Goal: Information Seeking & Learning: Learn about a topic

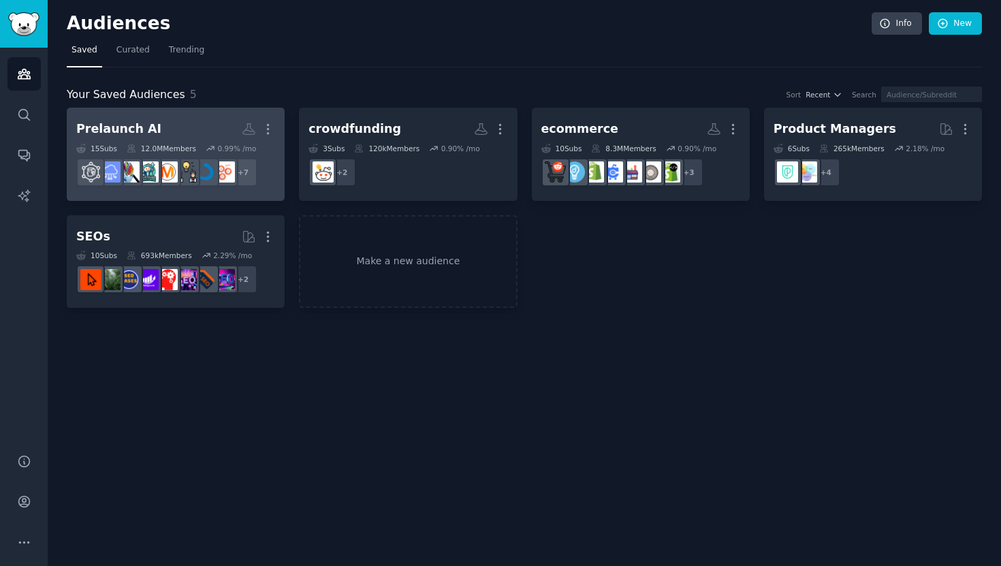
click at [197, 135] on h2 "Prelaunch AI More" at bounding box center [175, 129] width 199 height 24
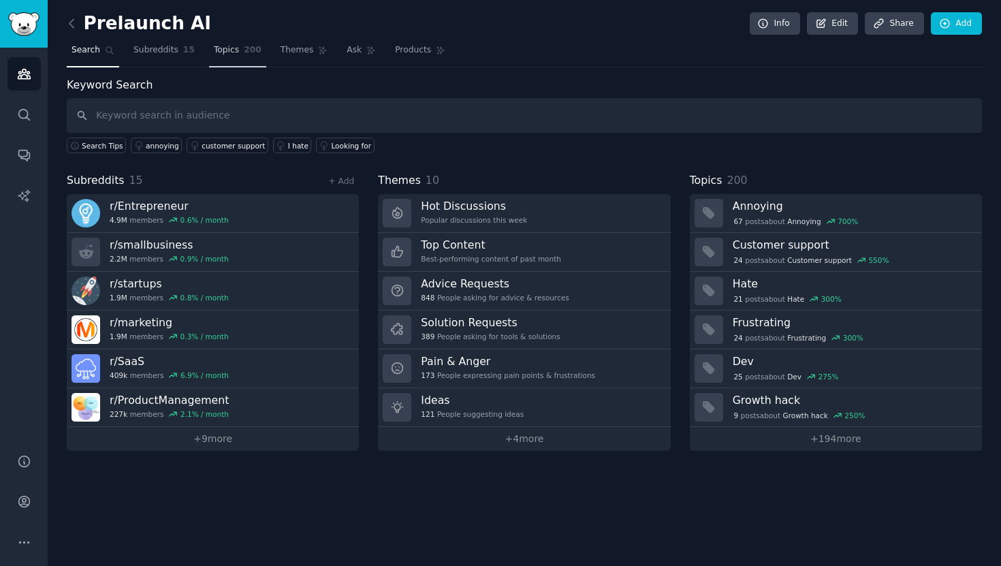
click at [250, 48] on span "200" at bounding box center [253, 50] width 18 height 12
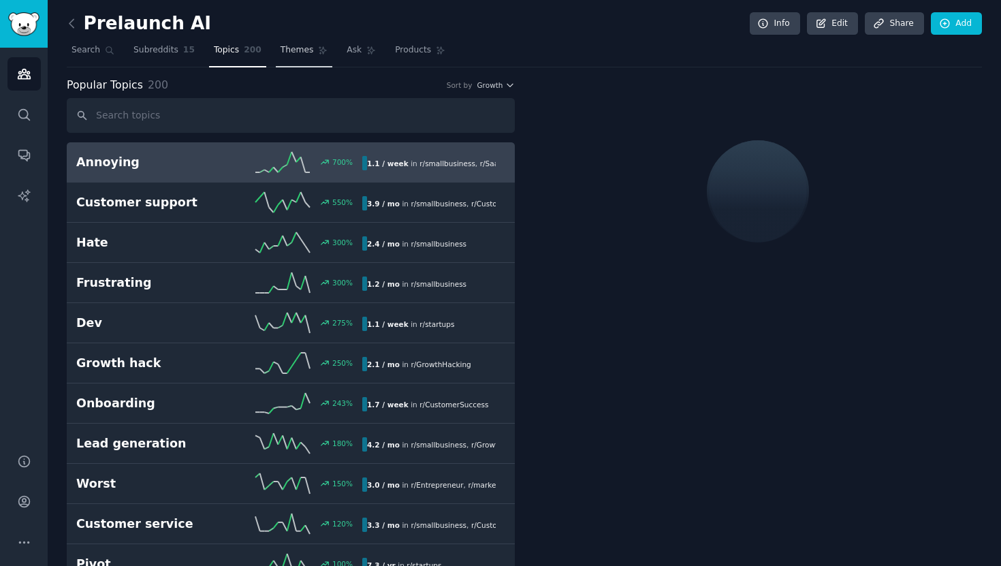
click at [287, 56] on link "Themes" at bounding box center [304, 53] width 57 height 28
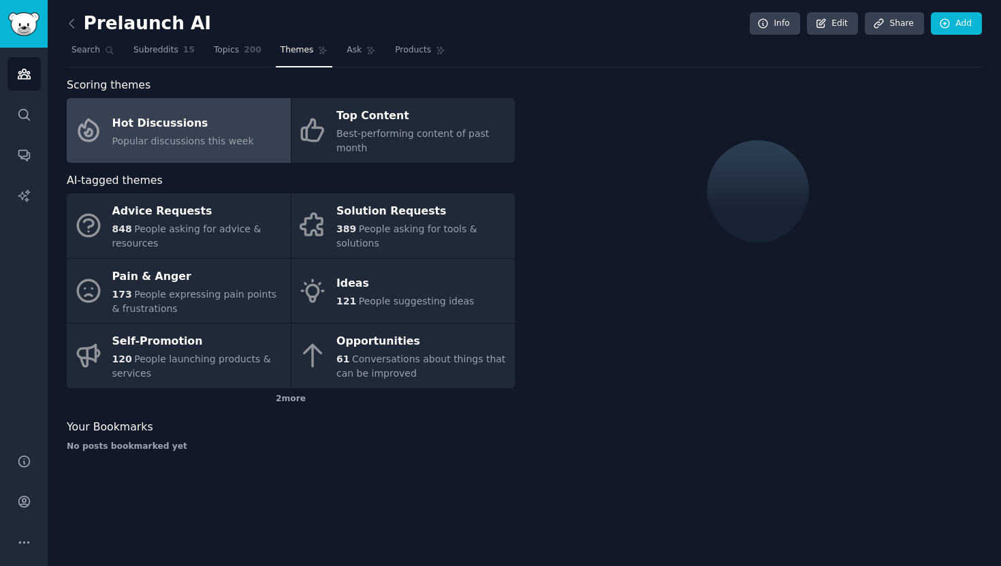
click at [246, 116] on link "Hot Discussions Popular discussions this week" at bounding box center [179, 130] width 224 height 65
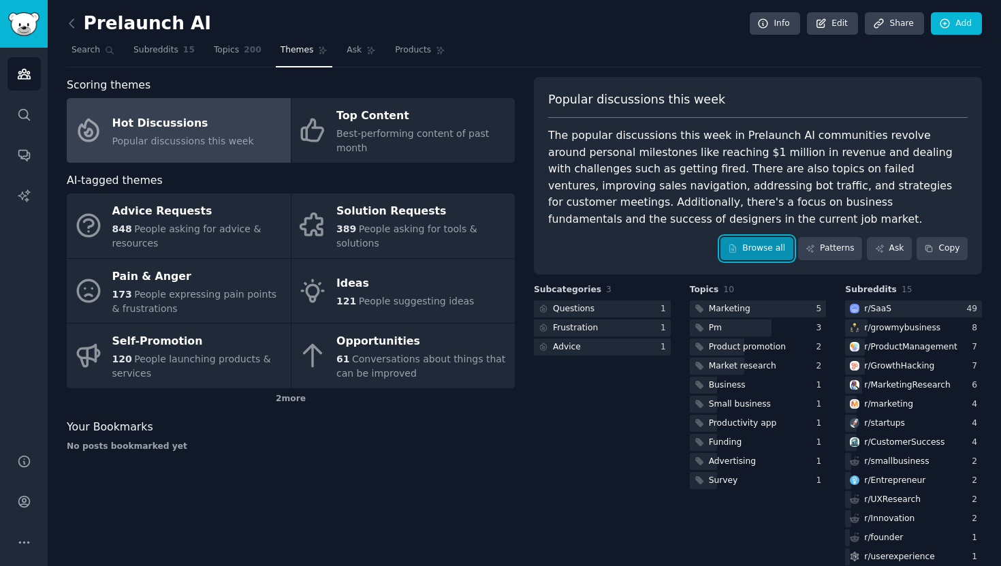
click at [731, 259] on link "Browse all" at bounding box center [756, 248] width 73 height 23
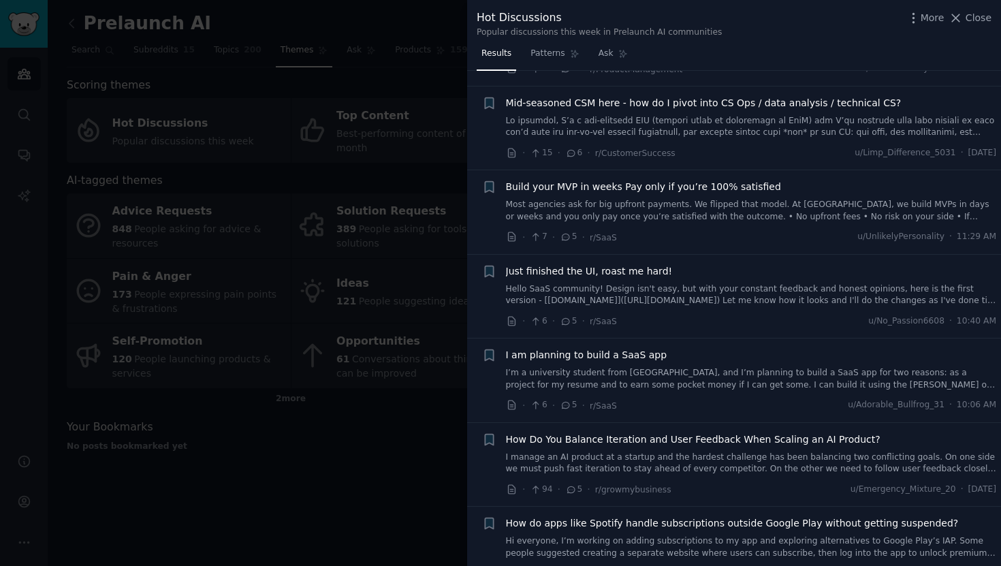
scroll to position [2526, 0]
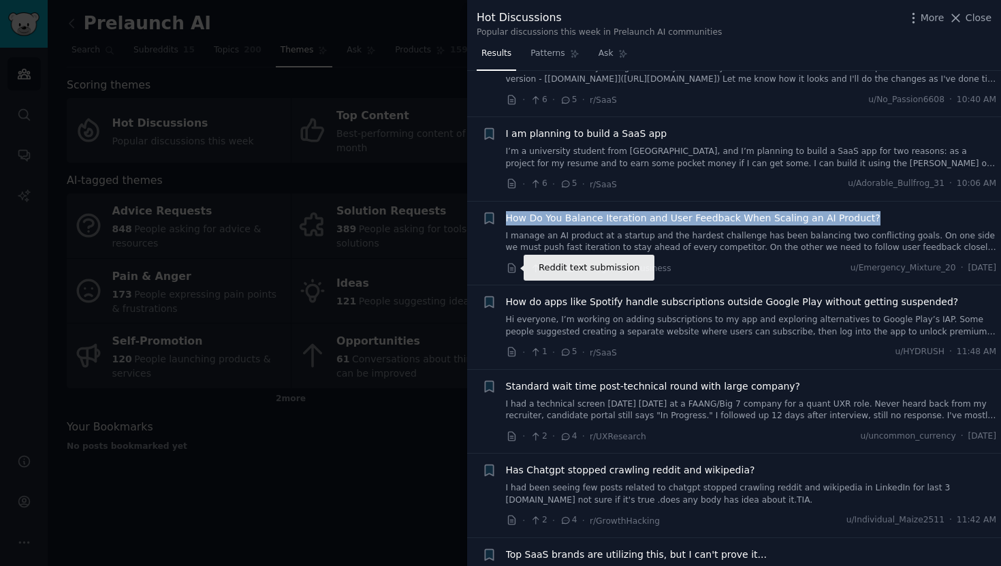
click at [512, 272] on icon at bounding box center [511, 267] width 7 height 9
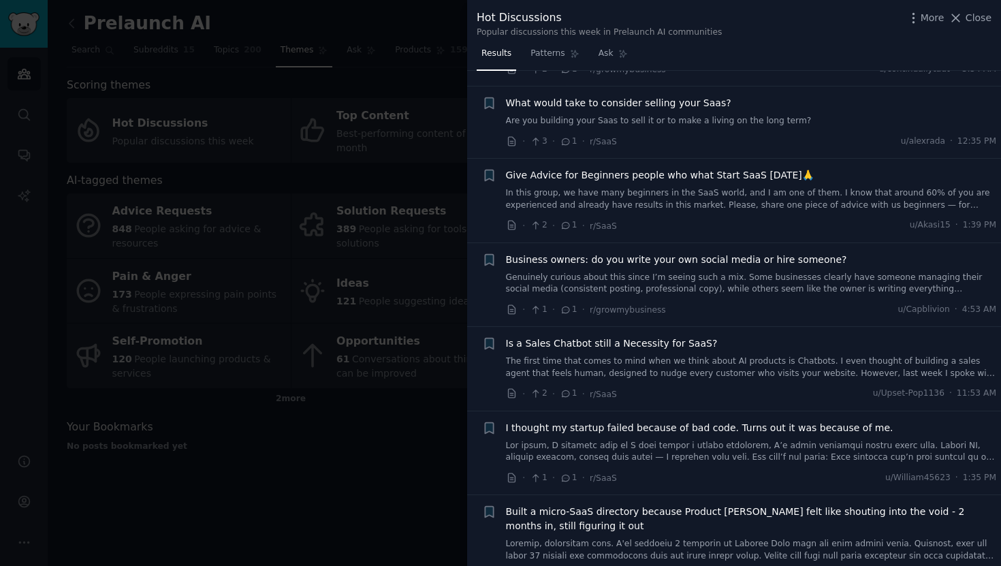
scroll to position [4788, 0]
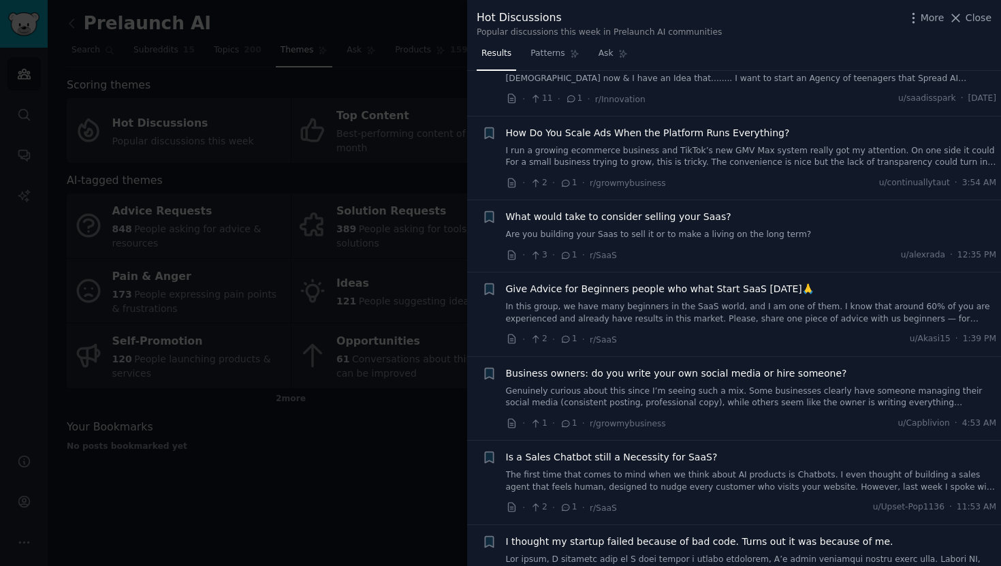
click at [424, 247] on div at bounding box center [500, 283] width 1001 height 566
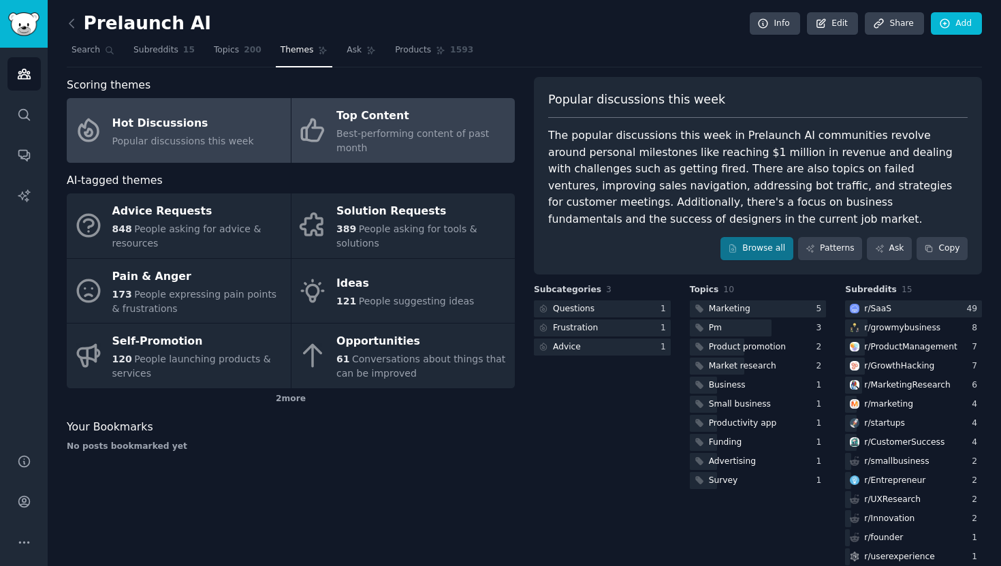
click at [328, 140] on link "Top Content Best-performing content of past month" at bounding box center [403, 130] width 224 height 65
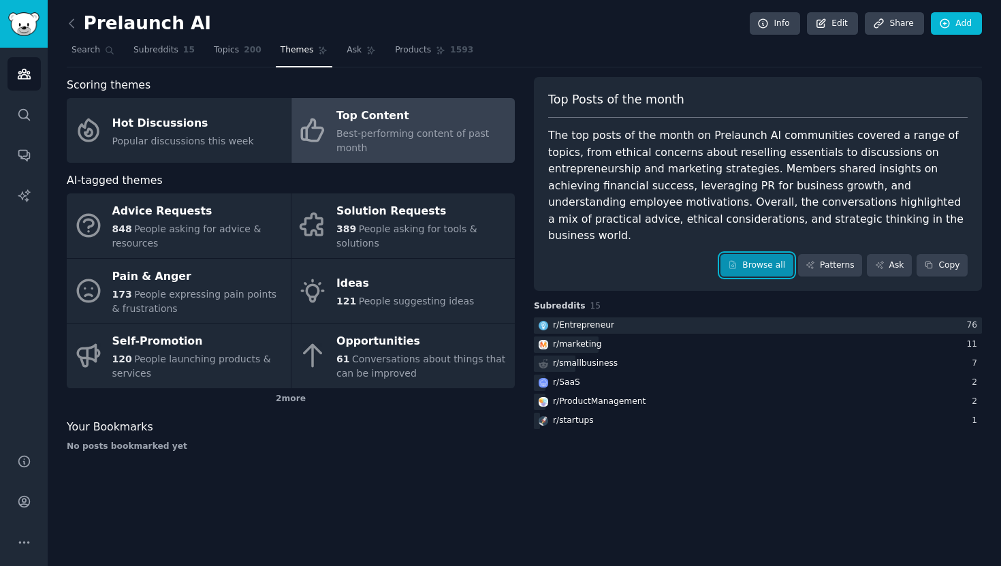
click at [752, 254] on link "Browse all" at bounding box center [756, 265] width 73 height 23
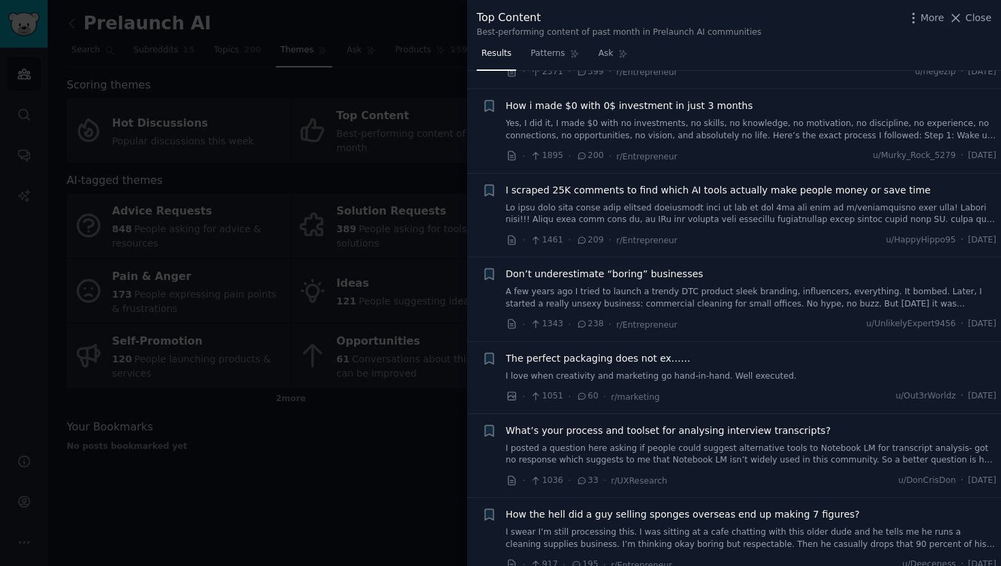
scroll to position [174, 0]
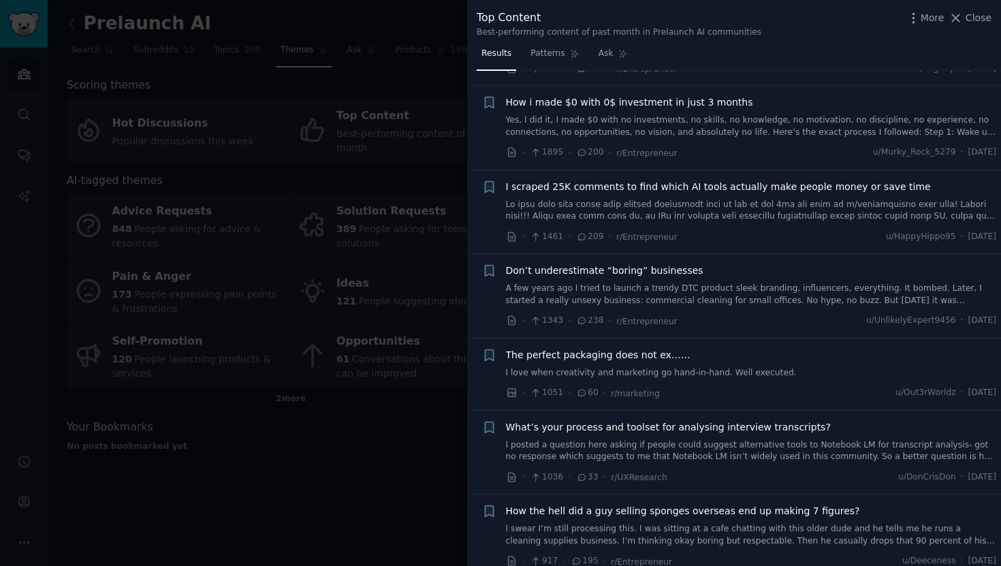
click at [697, 186] on span "I scraped 25K comments to find which AI tools actually make people money or sav…" at bounding box center [718, 187] width 425 height 14
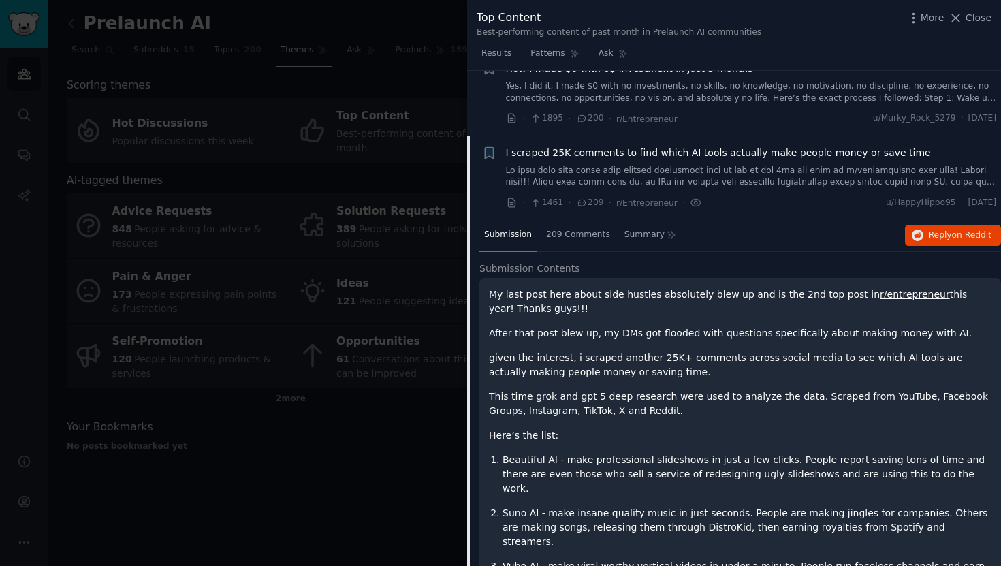
scroll to position [274, 0]
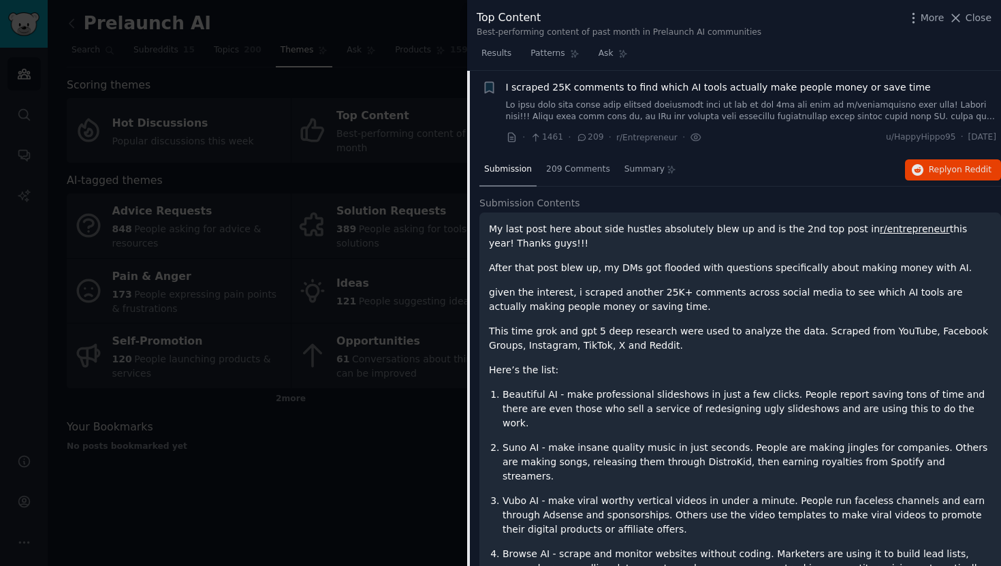
click at [513, 144] on div "· 1461 · 209 · r/Entrepreneur ·" at bounding box center [604, 137] width 196 height 14
click at [510, 139] on icon at bounding box center [511, 137] width 7 height 9
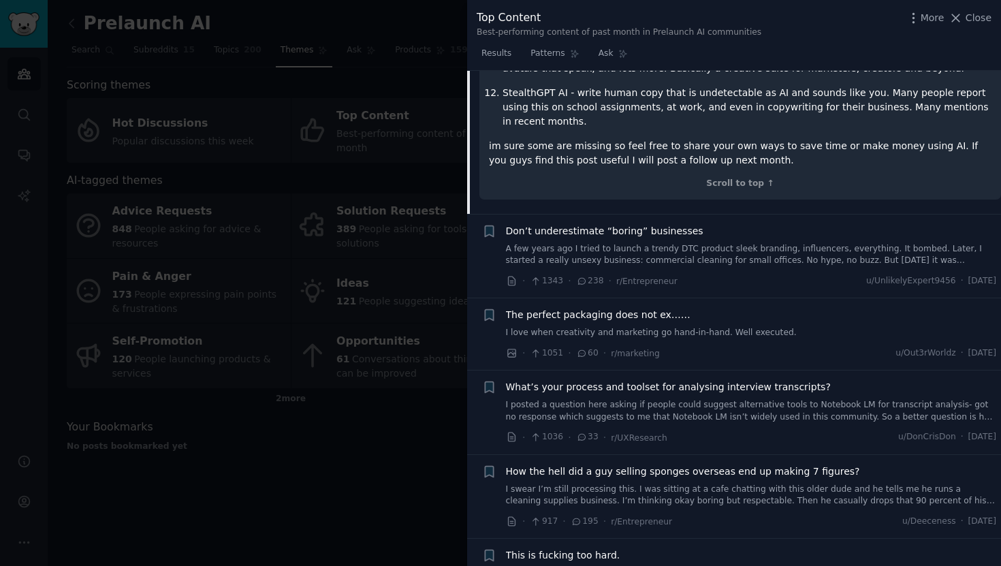
scroll to position [1131, 0]
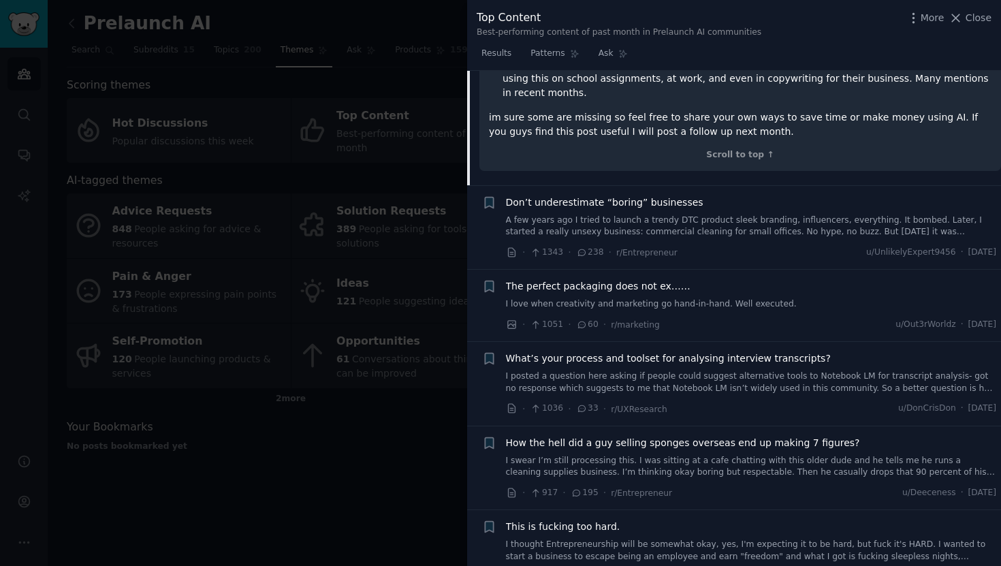
click at [570, 214] on link "A few years ago I tried to launch a trendy DTC product sleek branding, influenc…" at bounding box center [751, 226] width 491 height 24
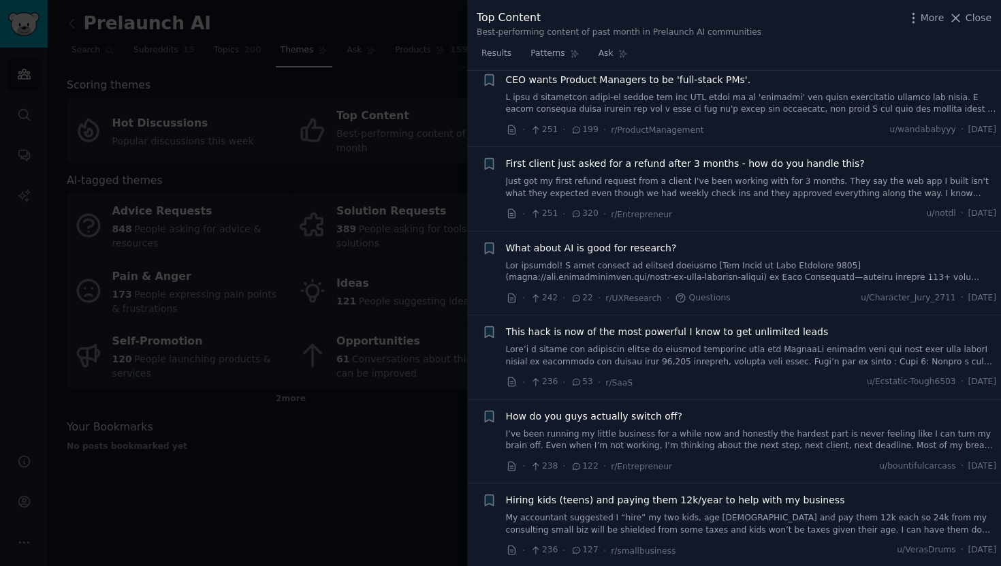
scroll to position [5044, 0]
click at [512, 290] on icon at bounding box center [511, 294] width 7 height 9
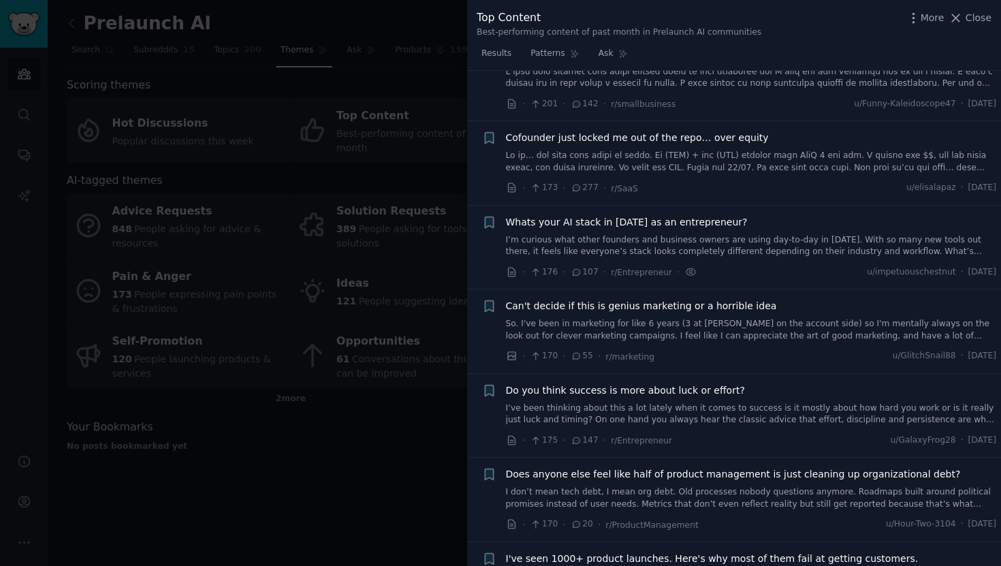
scroll to position [7764, 0]
click at [512, 265] on icon at bounding box center [512, 271] width 12 height 12
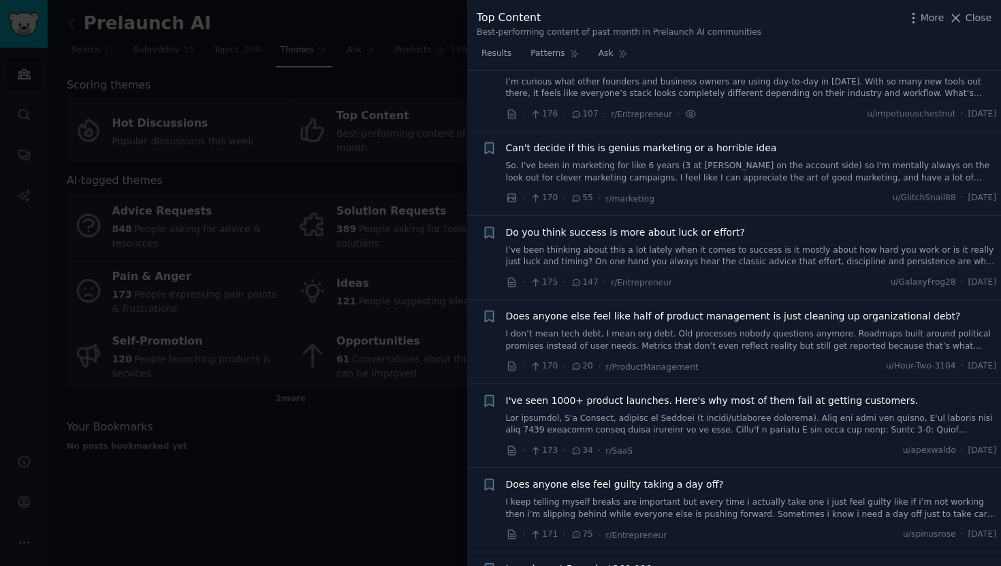
scroll to position [7962, 0]
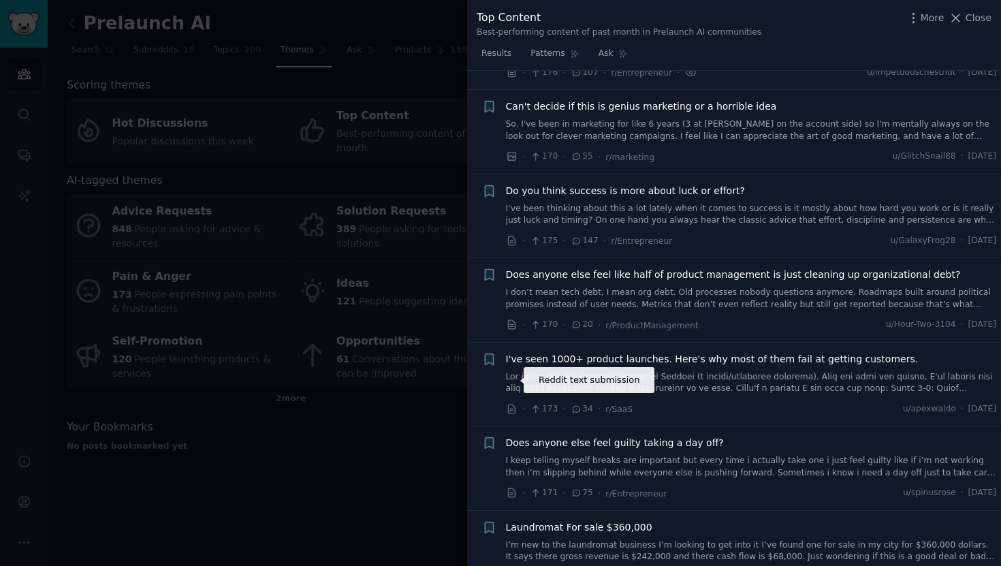
click at [512, 403] on icon at bounding box center [512, 409] width 12 height 12
click at [370, 308] on div at bounding box center [500, 283] width 1001 height 566
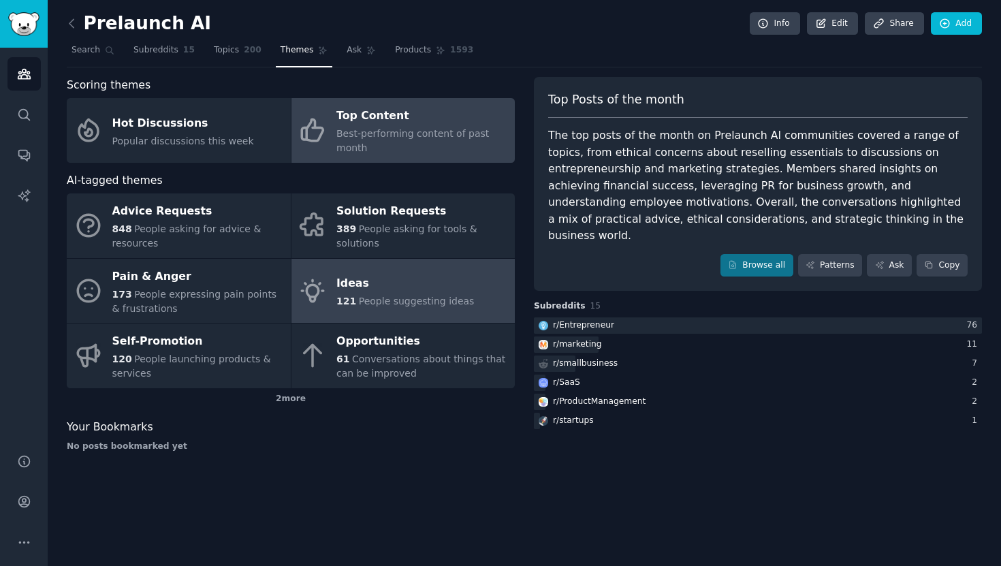
click at [370, 293] on div "Ideas" at bounding box center [405, 284] width 138 height 22
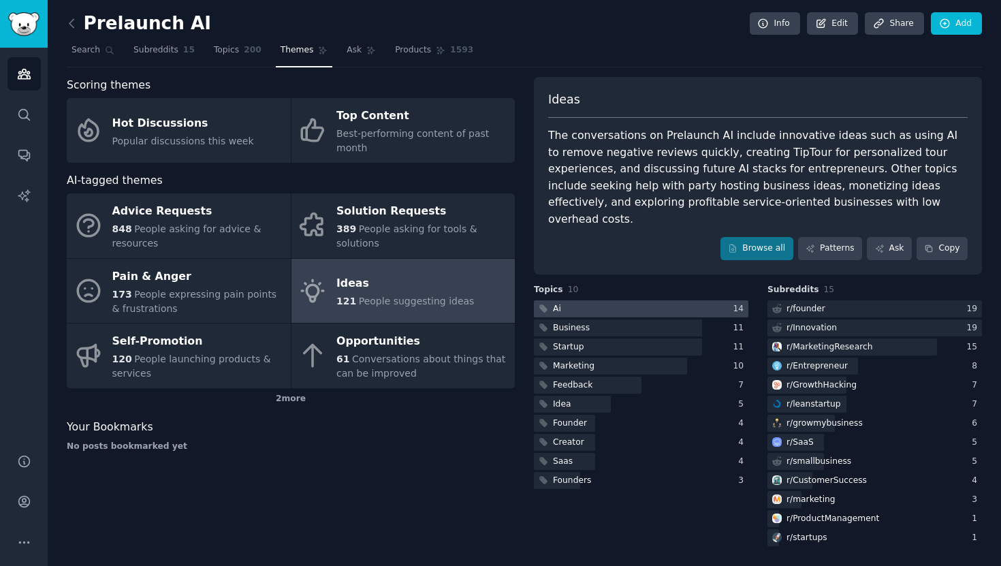
click at [557, 303] on div "Ai" at bounding box center [557, 309] width 8 height 12
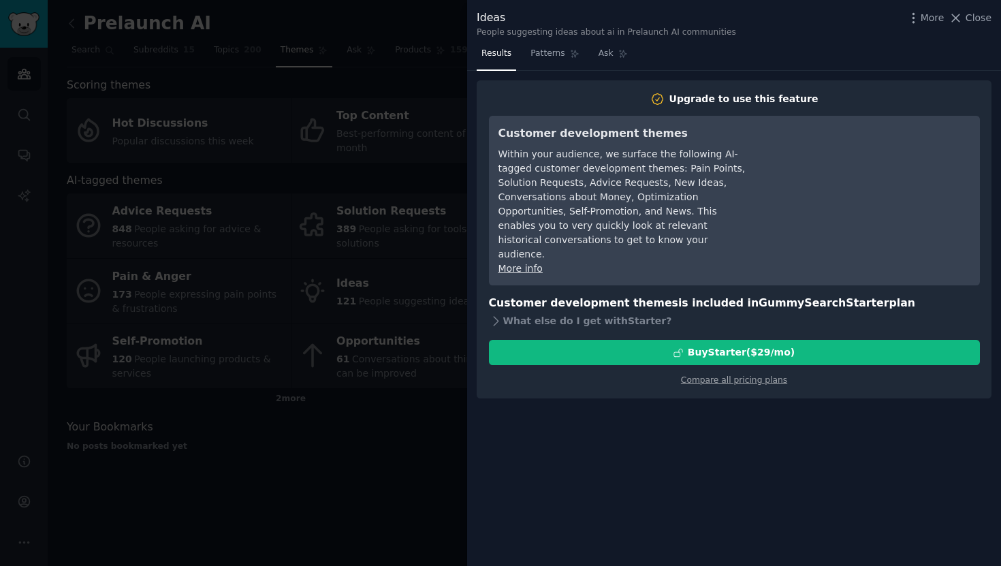
click at [381, 344] on div at bounding box center [500, 283] width 1001 height 566
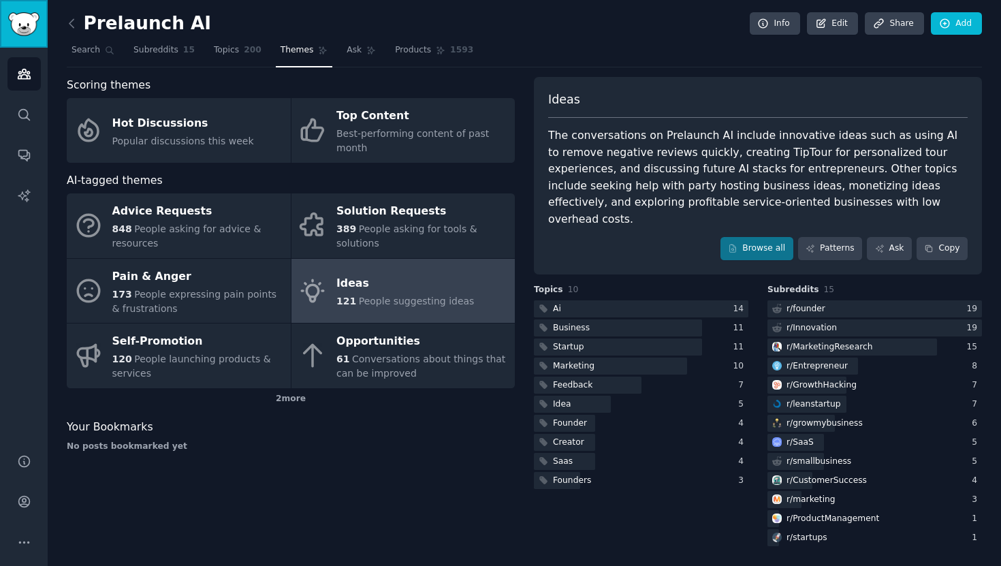
click at [28, 27] on img "Sidebar" at bounding box center [23, 24] width 31 height 24
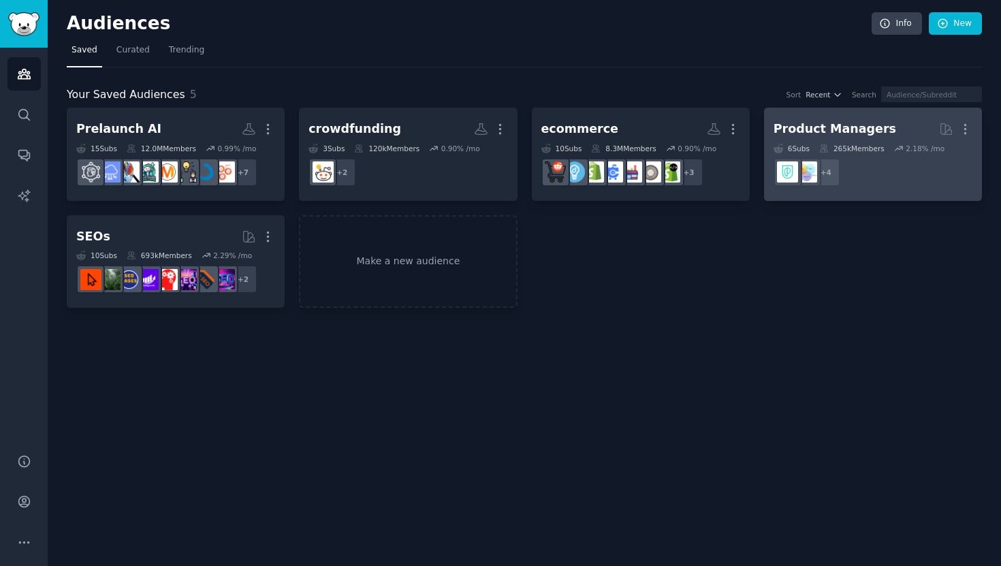
click at [814, 116] on link "Product Managers More 6 Sub s 265k Members 2.18 % /mo + 4" at bounding box center [873, 154] width 218 height 93
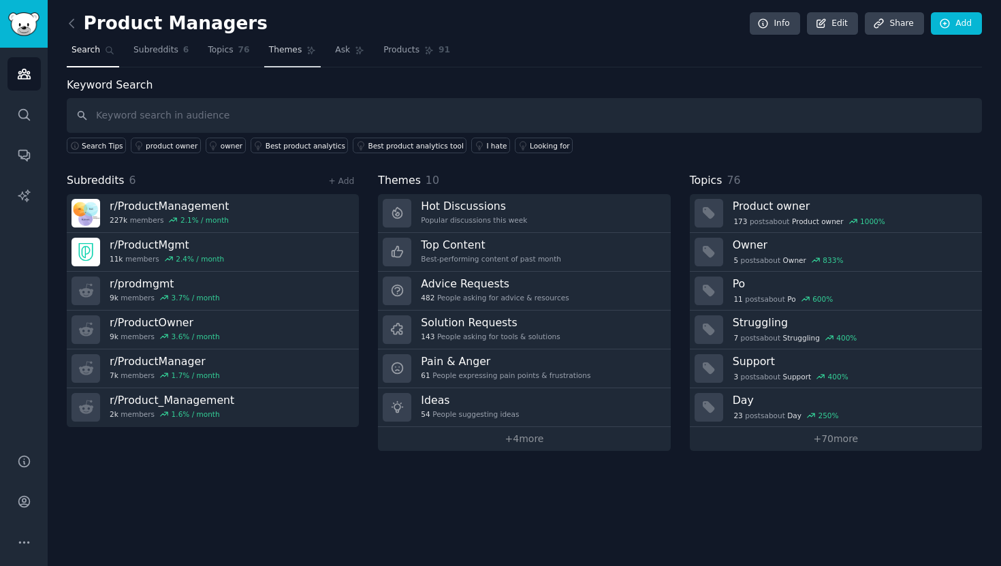
click at [291, 50] on span "Themes" at bounding box center [285, 50] width 33 height 12
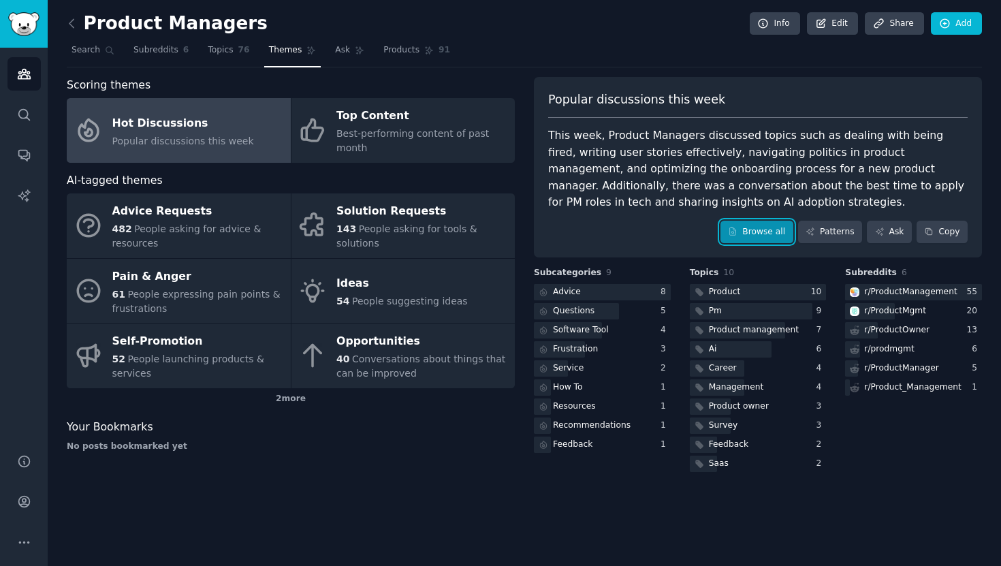
click at [761, 236] on link "Browse all" at bounding box center [756, 232] width 73 height 23
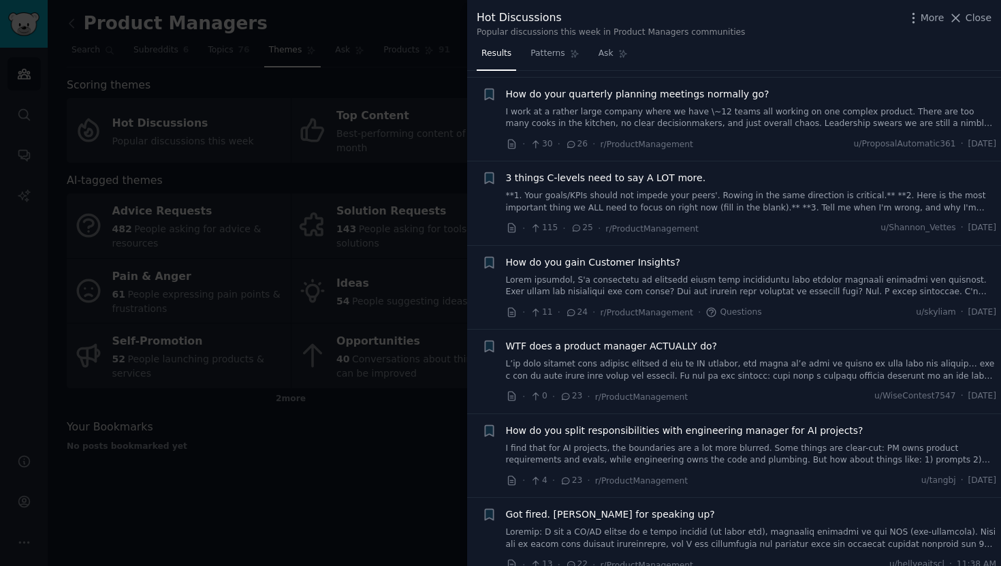
scroll to position [1861, 0]
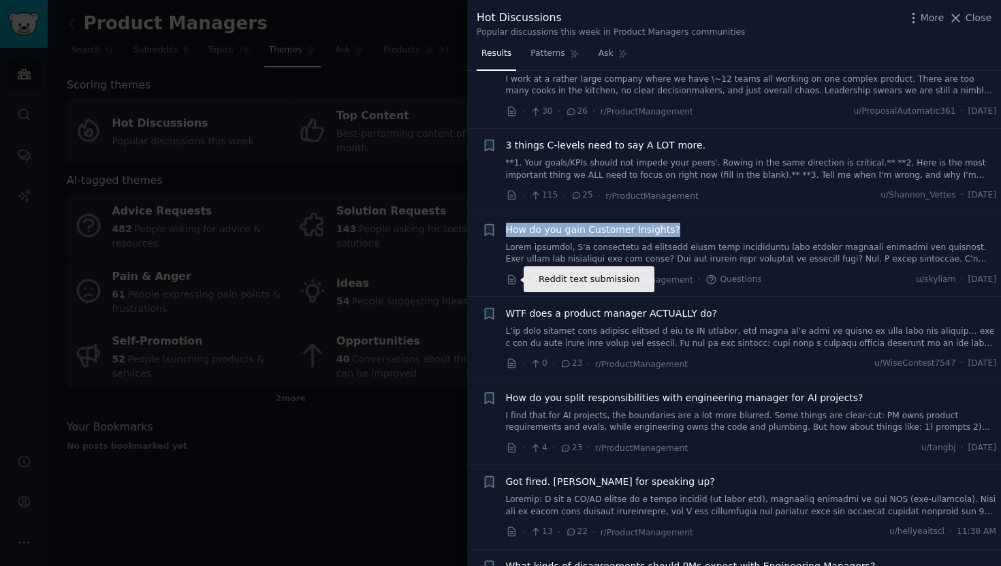
click at [511, 280] on icon at bounding box center [512, 280] width 12 height 12
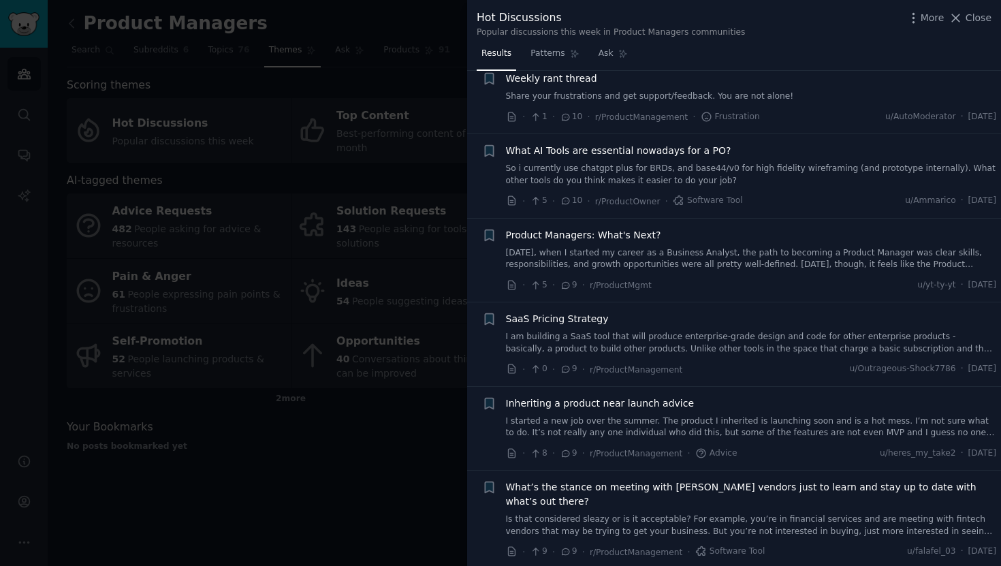
scroll to position [3944, 0]
click at [534, 146] on span "What AI Tools are essential nowadays for a PO?" at bounding box center [618, 148] width 225 height 14
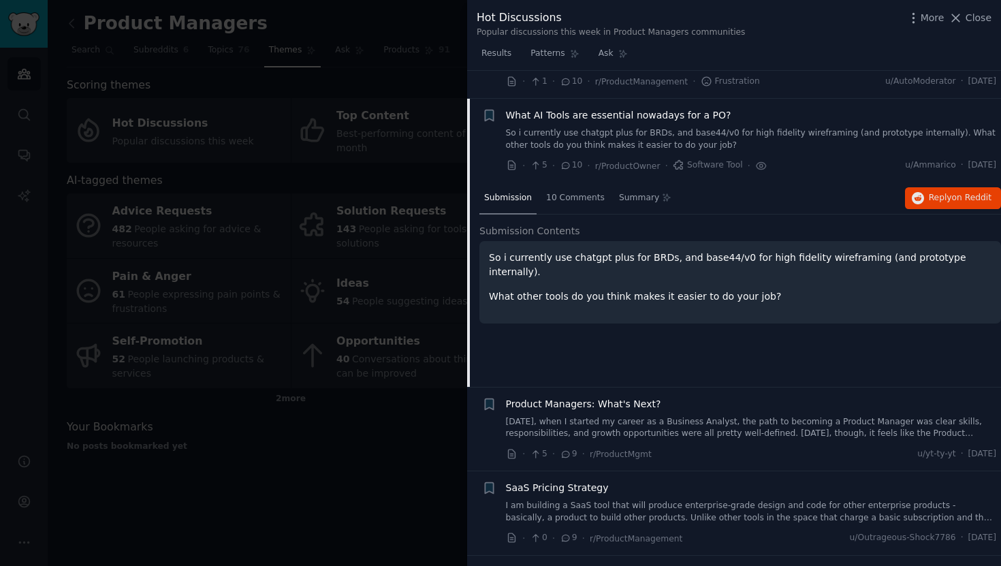
scroll to position [4005, 0]
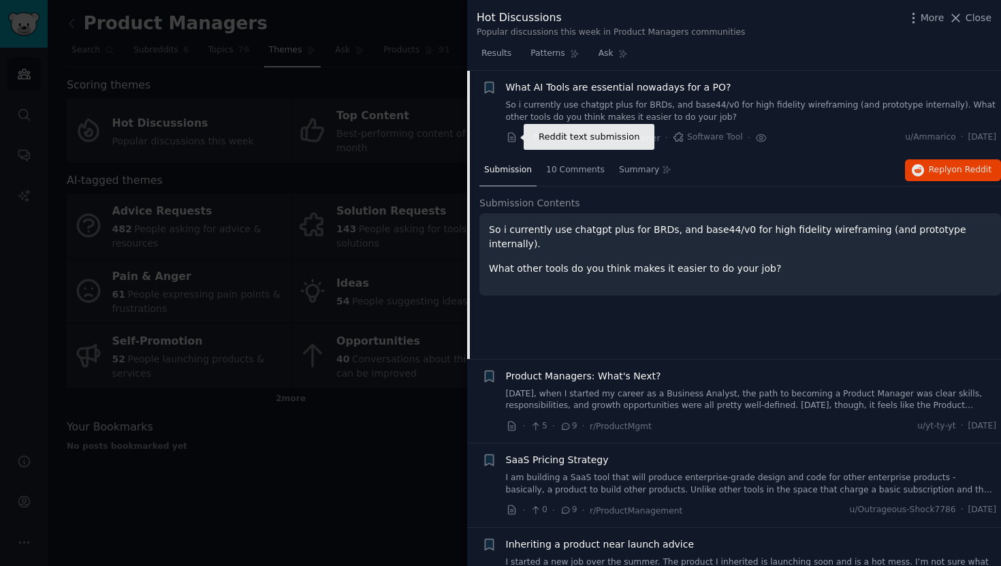
click at [511, 141] on icon at bounding box center [511, 137] width 7 height 9
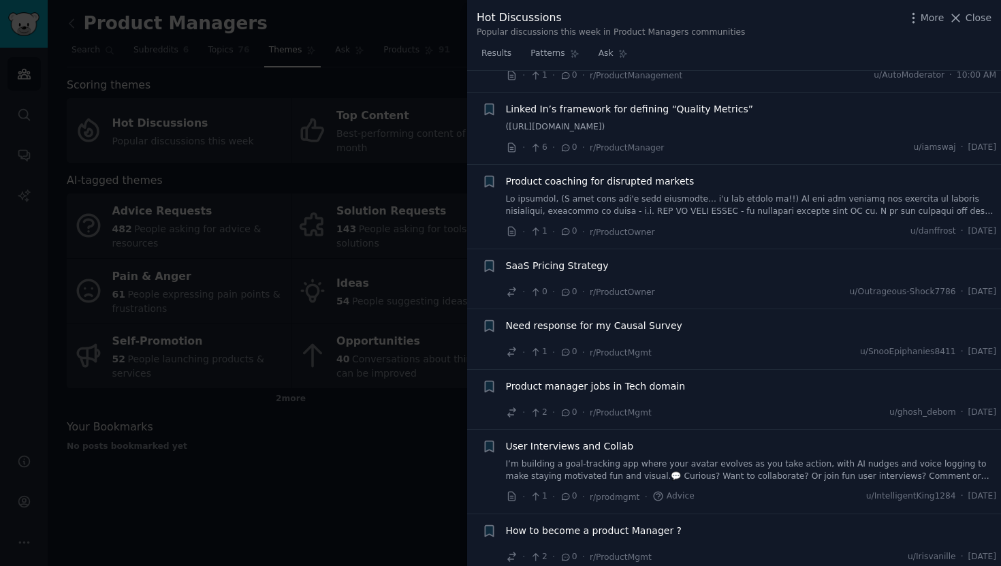
scroll to position [7450, 0]
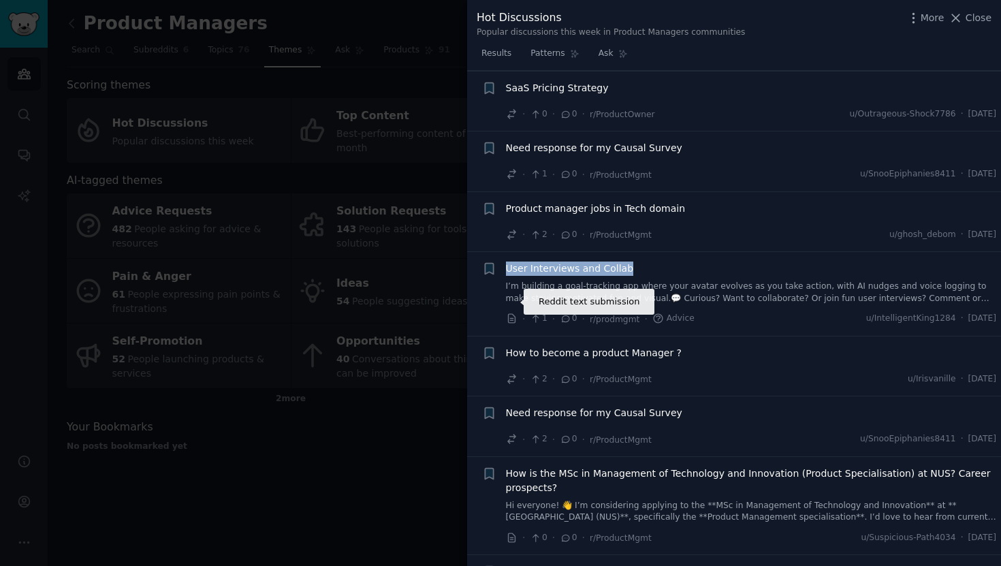
click at [512, 313] on icon at bounding box center [512, 319] width 12 height 12
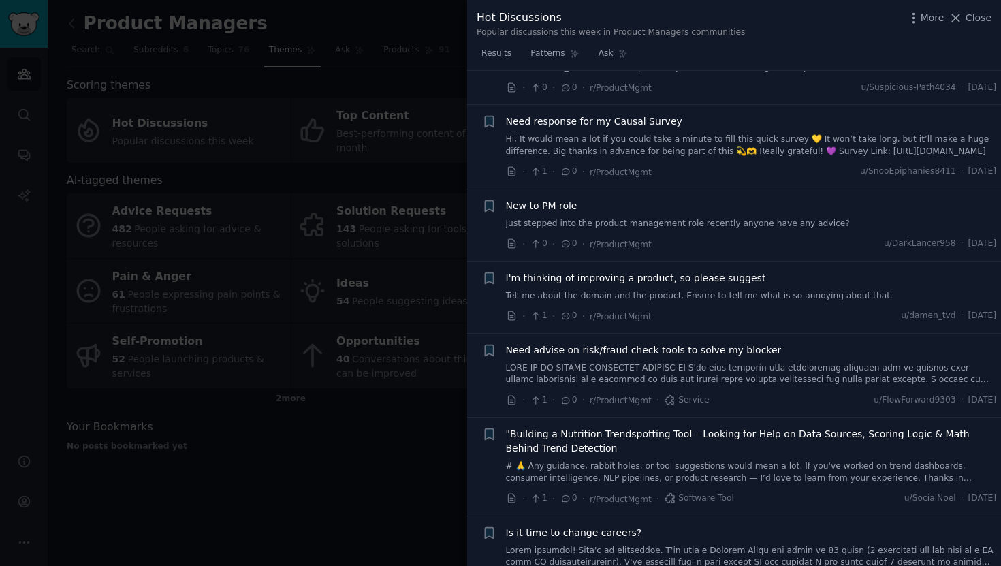
scroll to position [7917, 0]
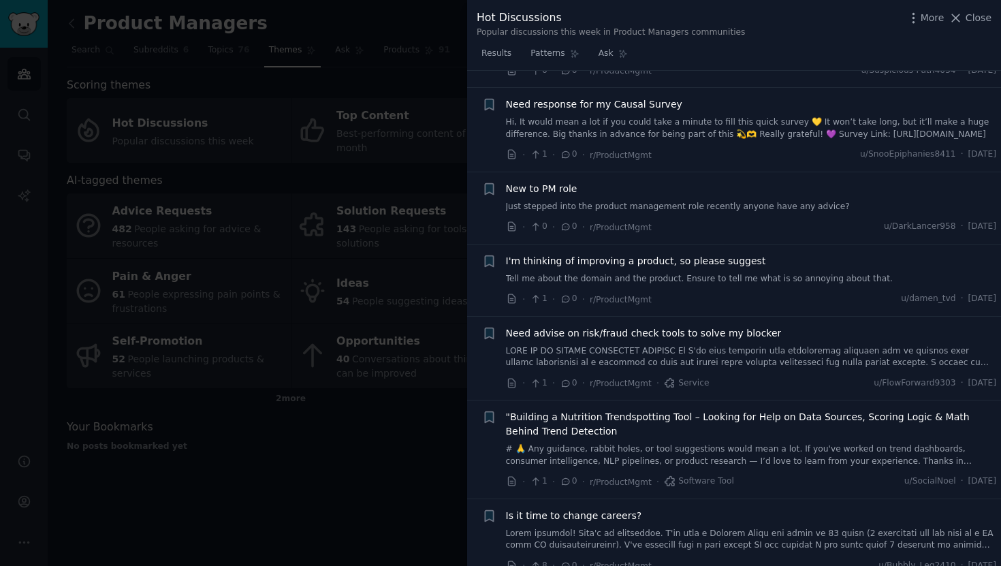
click at [364, 362] on div at bounding box center [500, 283] width 1001 height 566
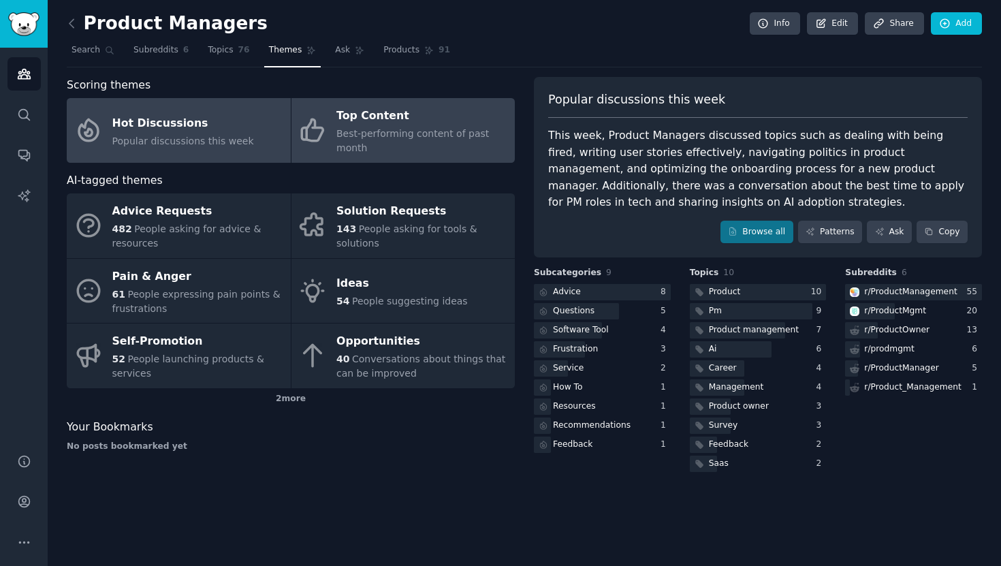
click at [383, 144] on div "Best-performing content of past month" at bounding box center [422, 141] width 172 height 29
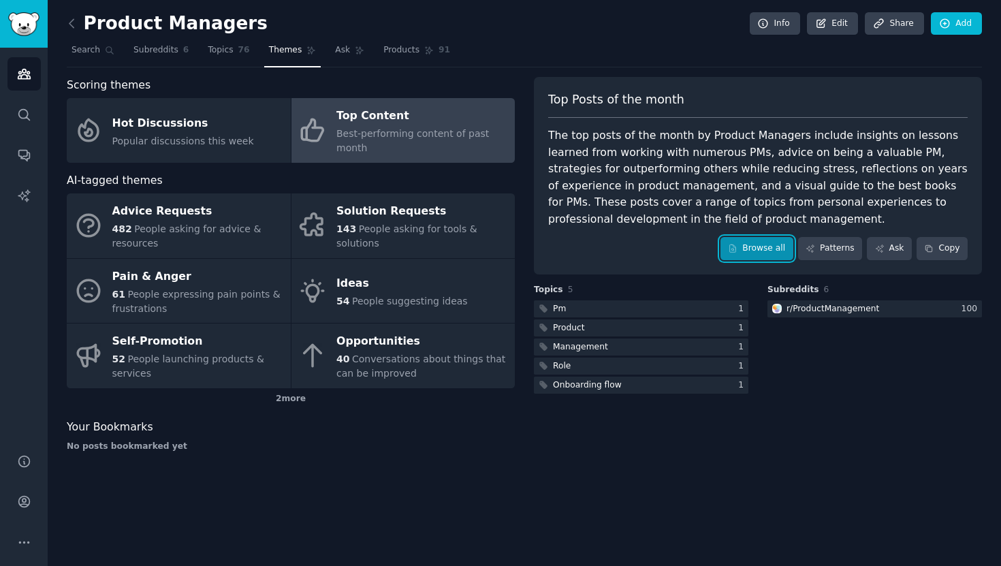
click at [763, 241] on link "Browse all" at bounding box center [756, 248] width 73 height 23
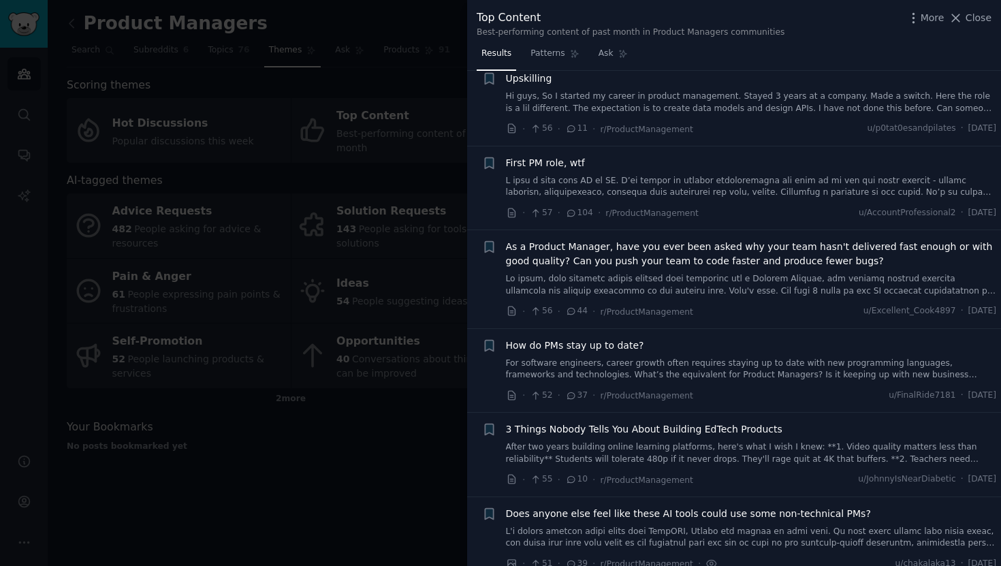
scroll to position [2562, 0]
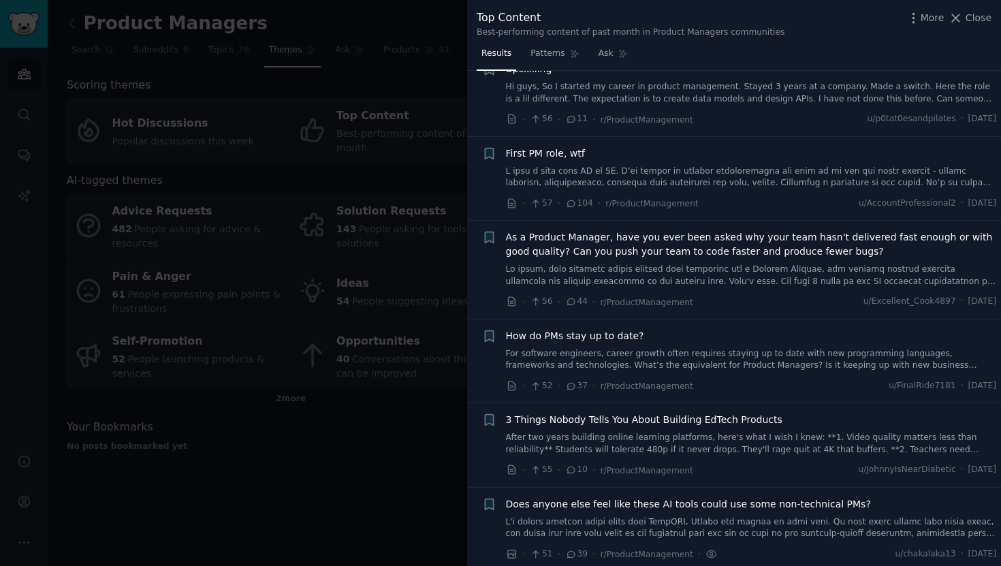
click at [569, 212] on li "+ First PM role, wtf · 57 · 104 · r/ProductManagement u/AccountProfessional2 · …" at bounding box center [734, 179] width 534 height 84
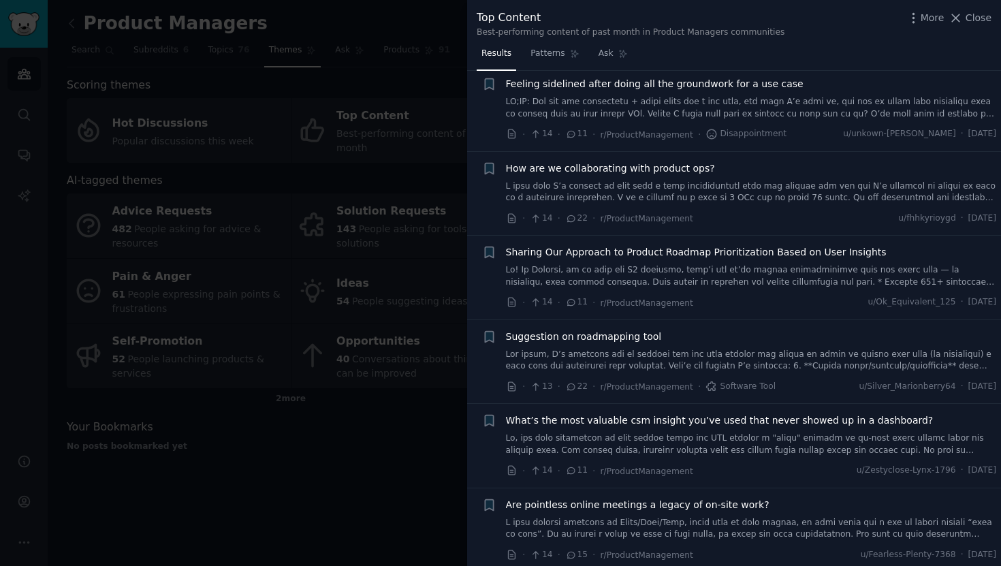
scroll to position [7930, 0]
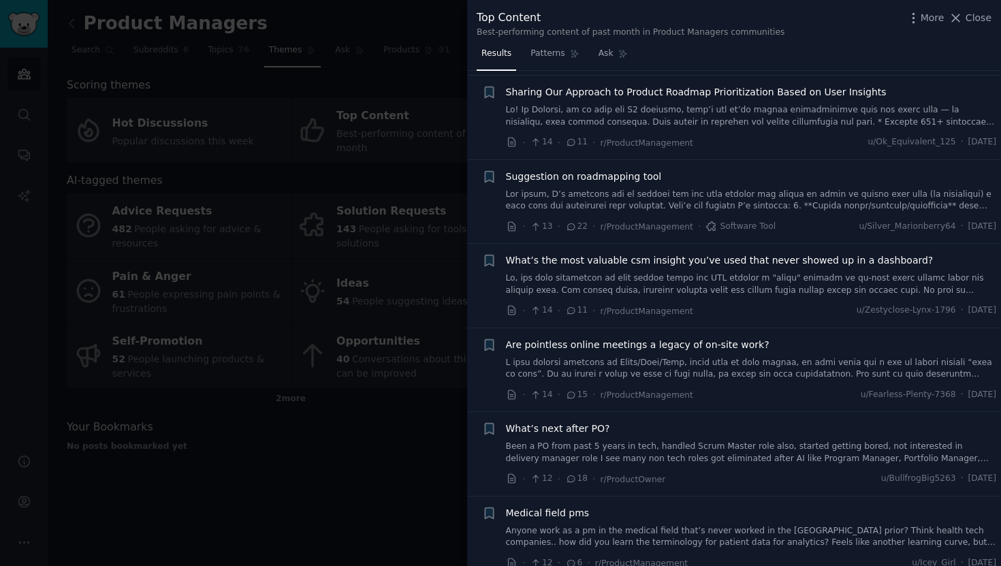
click at [336, 488] on div at bounding box center [500, 283] width 1001 height 566
